Goal: Check status: Check status

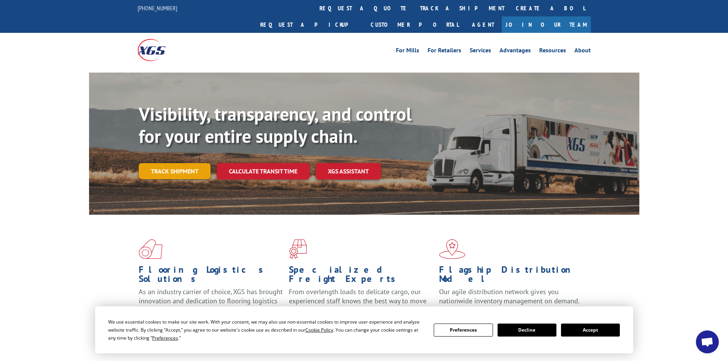
click at [155, 163] on link "Track shipment" at bounding box center [175, 171] width 72 height 16
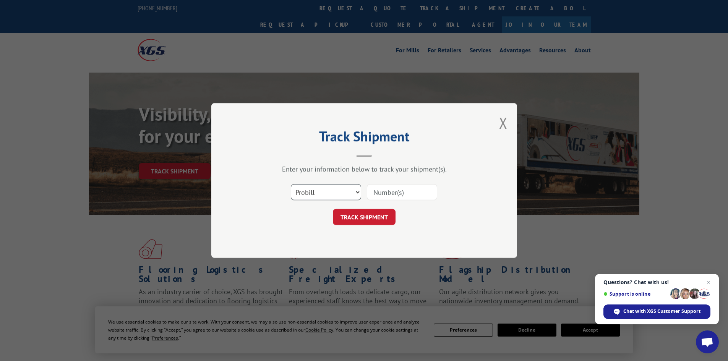
click at [320, 193] on select "Select category... Probill BOL PO" at bounding box center [326, 192] width 70 height 16
select select "bol"
click at [291, 184] on select "Select category... Probill BOL PO" at bounding box center [326, 192] width 70 height 16
click at [399, 192] on input at bounding box center [402, 192] width 70 height 16
paste input "5529322"
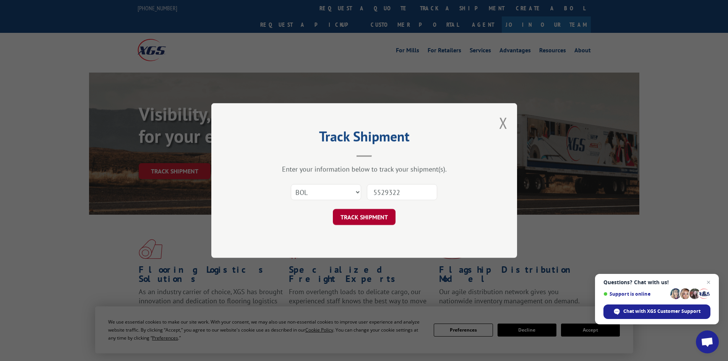
type input "5529322"
click at [346, 219] on button "TRACK SHIPMENT" at bounding box center [364, 217] width 63 height 16
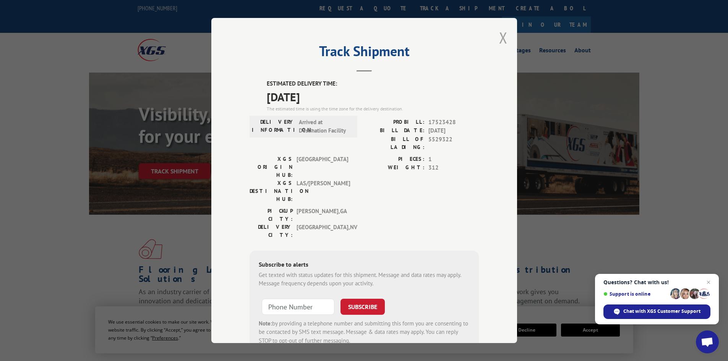
click at [500, 35] on button "Close modal" at bounding box center [503, 38] width 8 height 20
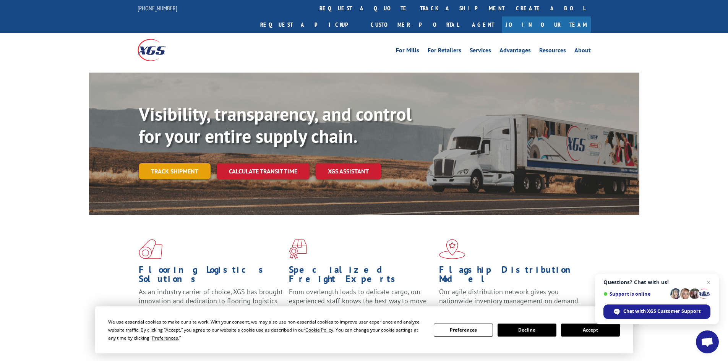
click at [174, 163] on link "Track shipment" at bounding box center [175, 171] width 72 height 16
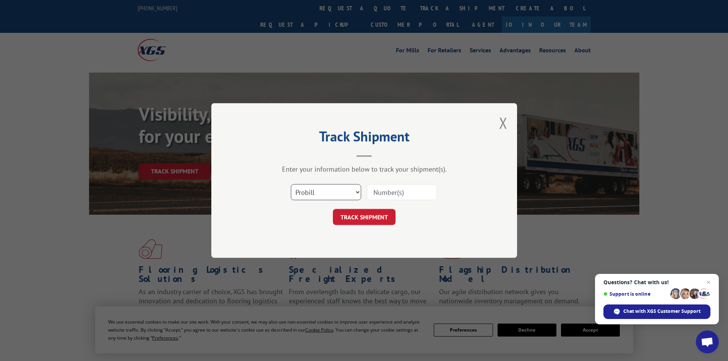
click at [335, 189] on select "Select category... Probill BOL PO" at bounding box center [326, 192] width 70 height 16
select select "bol"
click at [291, 184] on select "Select category... Probill BOL PO" at bounding box center [326, 192] width 70 height 16
click at [383, 189] on input at bounding box center [402, 192] width 70 height 16
paste input "5529244"
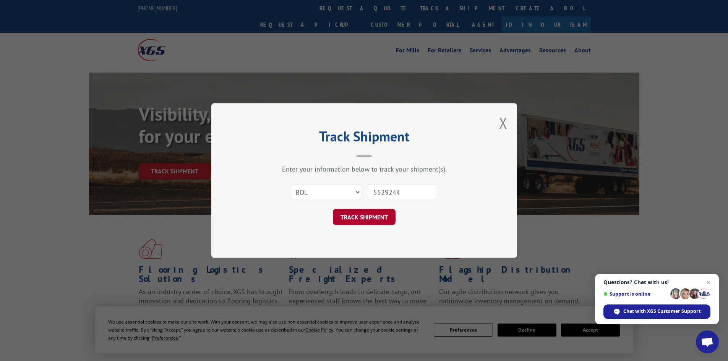
type input "5529244"
click at [369, 215] on button "TRACK SHIPMENT" at bounding box center [364, 217] width 63 height 16
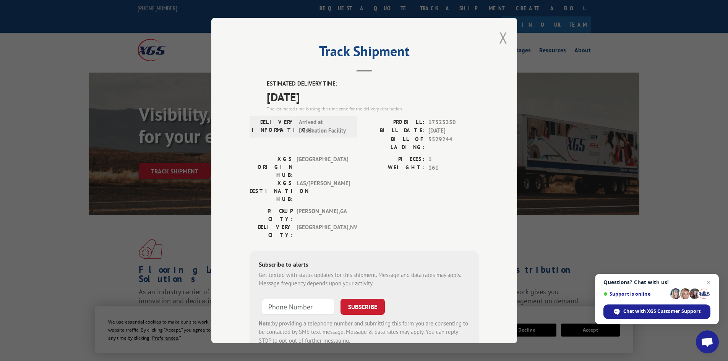
click at [501, 36] on button "Close modal" at bounding box center [503, 38] width 8 height 20
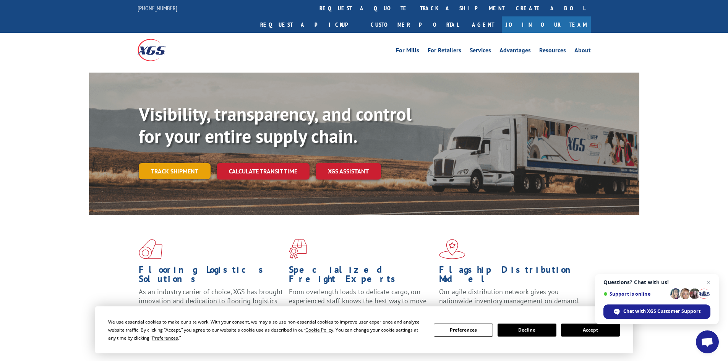
click at [171, 163] on link "Track shipment" at bounding box center [175, 171] width 72 height 16
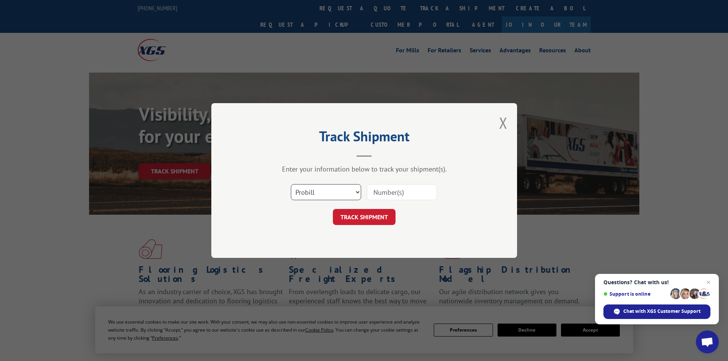
click at [318, 193] on select "Select category... Probill BOL PO" at bounding box center [326, 192] width 70 height 16
select select "bol"
click at [291, 184] on select "Select category... Probill BOL PO" at bounding box center [326, 192] width 70 height 16
click at [382, 190] on input at bounding box center [402, 192] width 70 height 16
paste input "5524016"
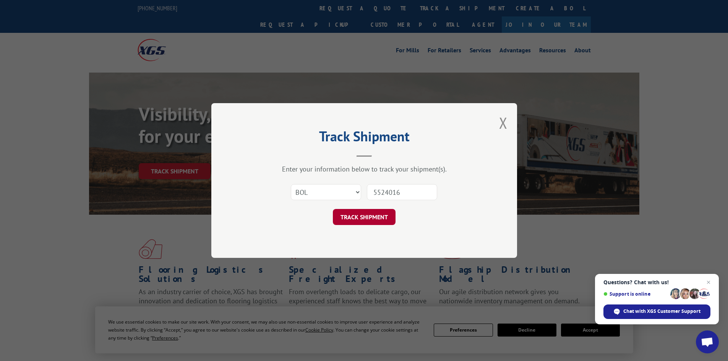
type input "5524016"
click at [377, 216] on button "TRACK SHIPMENT" at bounding box center [364, 217] width 63 height 16
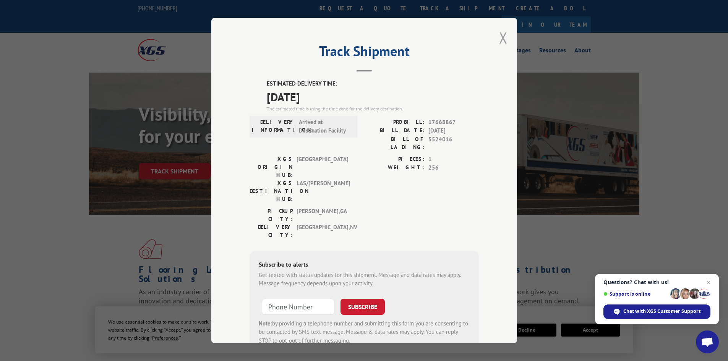
click at [500, 37] on button "Close modal" at bounding box center [503, 38] width 8 height 20
